Goal: Find specific page/section: Find specific page/section

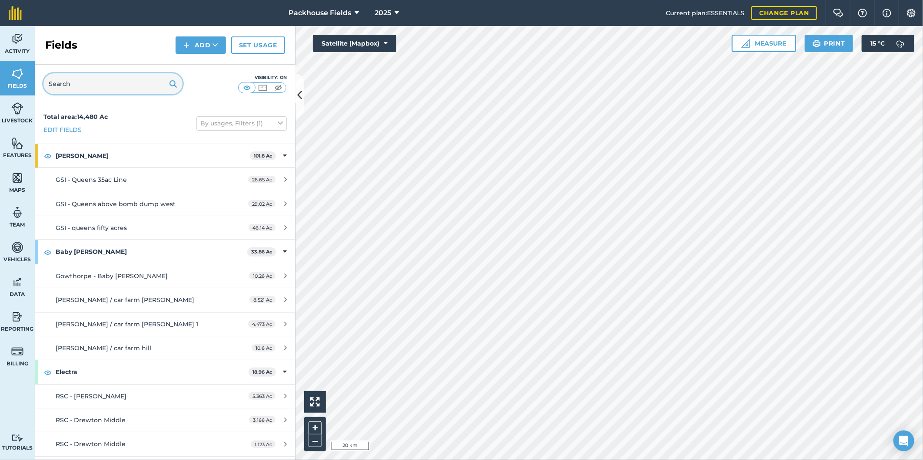
click at [107, 79] on input "text" at bounding box center [112, 83] width 139 height 21
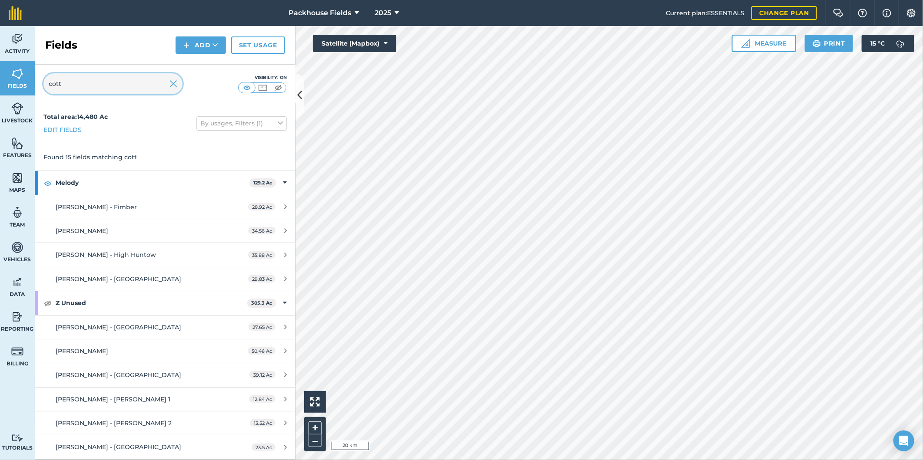
type input "cott"
click at [173, 87] on img at bounding box center [173, 84] width 8 height 10
